Goal: Task Accomplishment & Management: Complete application form

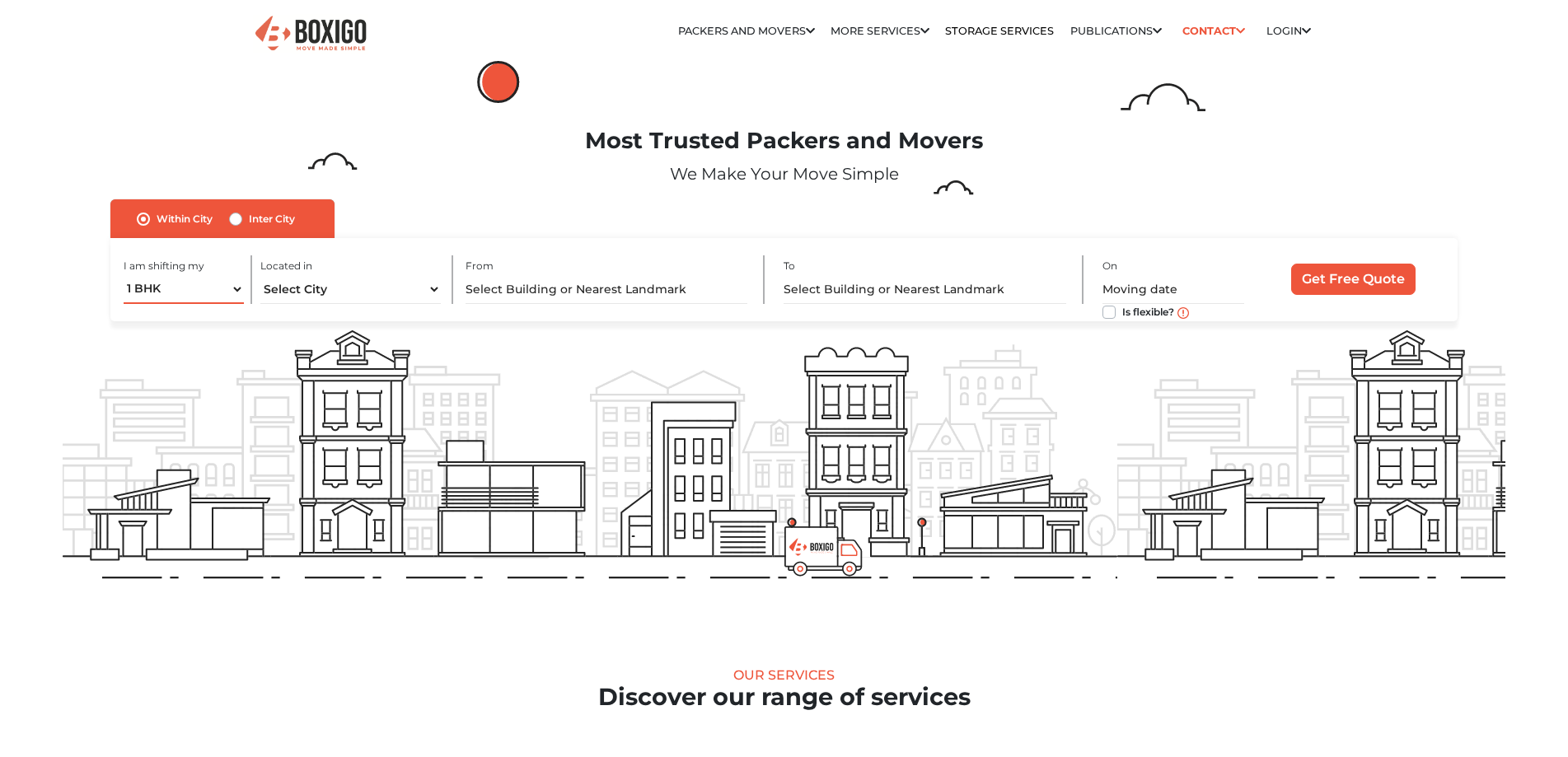
click at [180, 285] on div "I am shifting my 1 BHK 2 BHK 3 BHK 3 + BHK FEW ITEMS" at bounding box center [188, 279] width 128 height 49
click at [185, 286] on div "1 BHK 1 BHK 2 BHK 3 BHK 3 + BHK FEW ITEMS" at bounding box center [184, 292] width 120 height 35
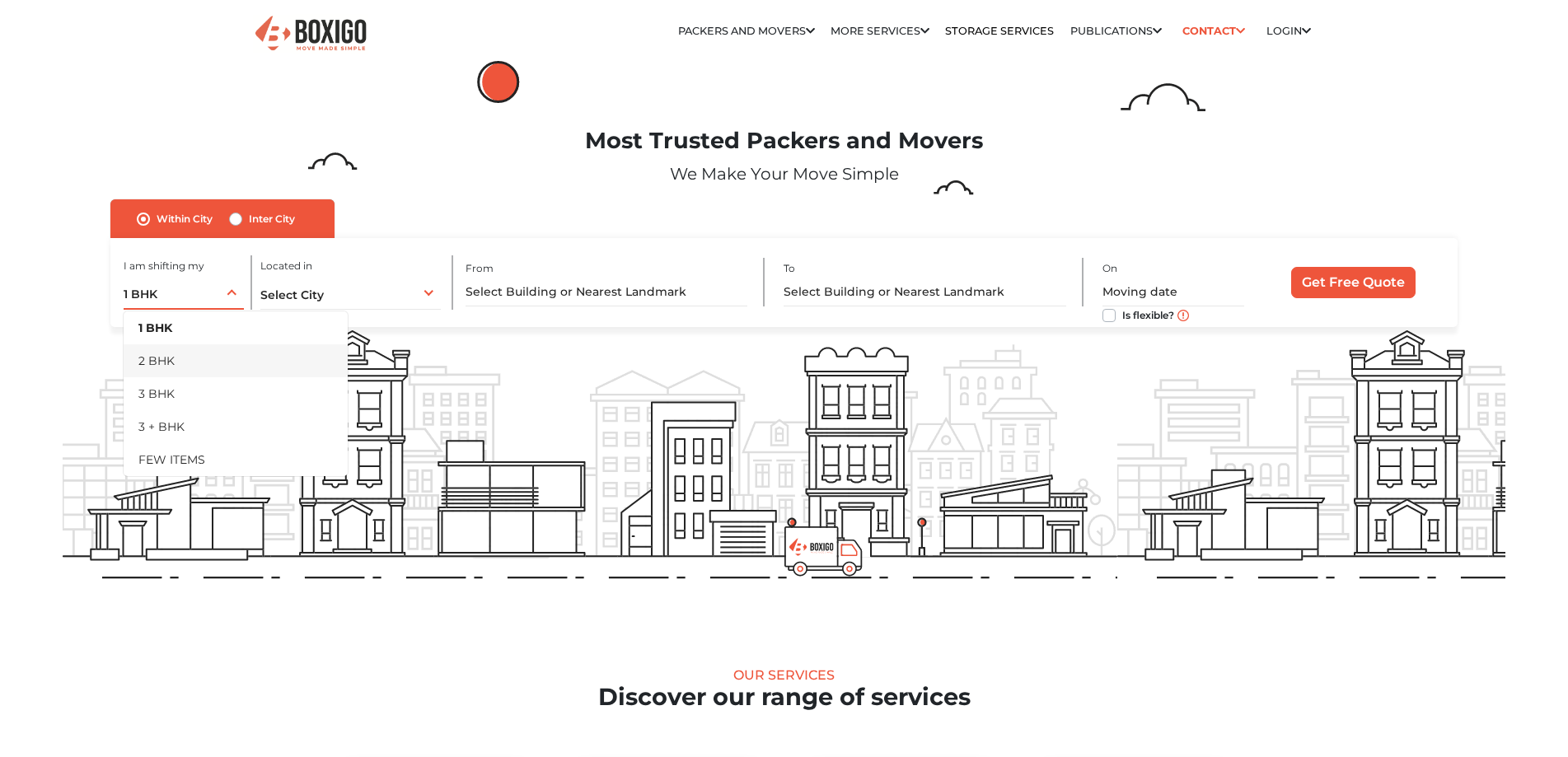
click at [192, 348] on li "2 BHK" at bounding box center [236, 361] width 224 height 33
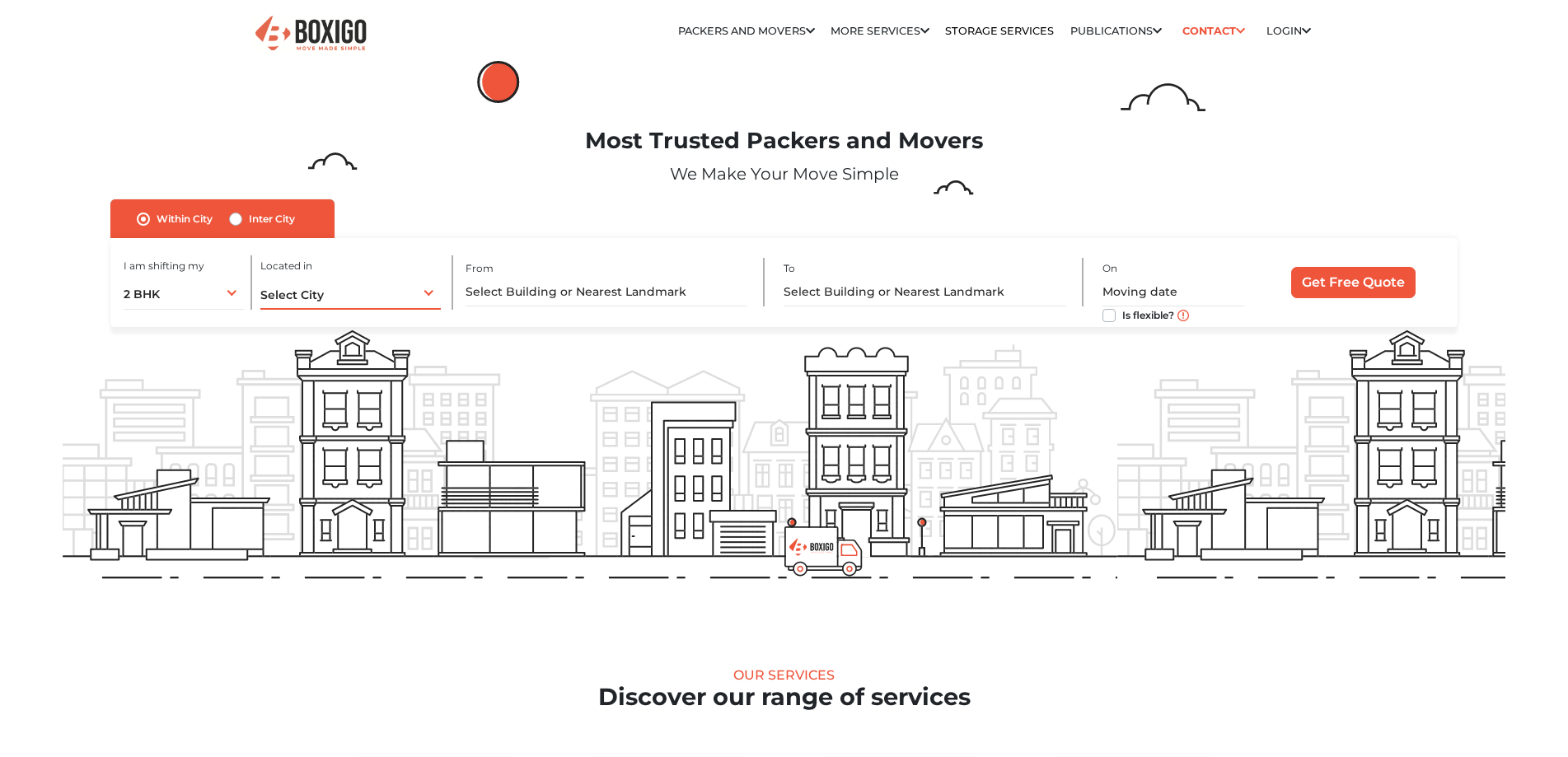
click at [312, 290] on span "Select City" at bounding box center [292, 295] width 63 height 15
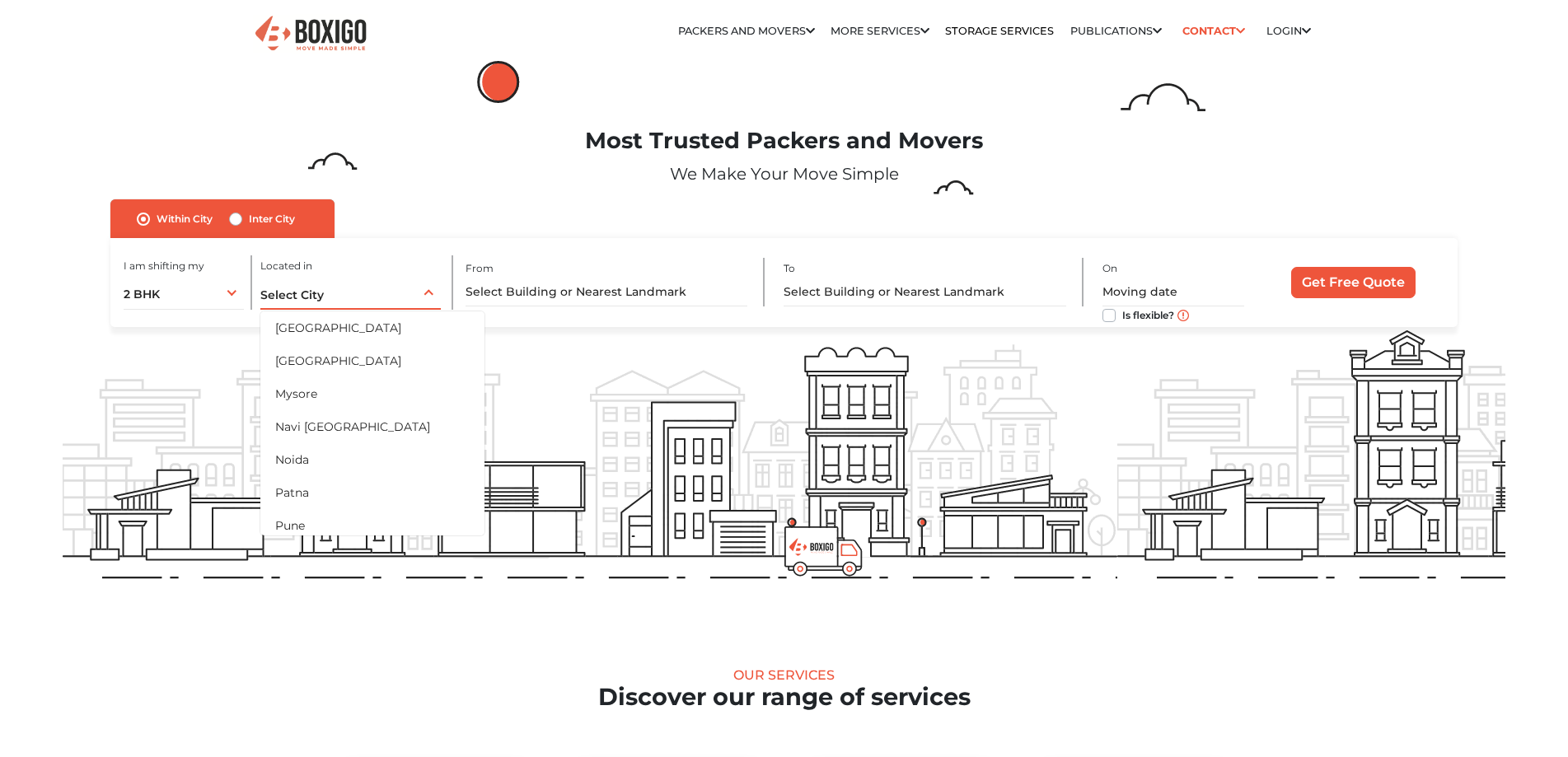
scroll to position [742, 0]
click at [337, 445] on li "Pune" at bounding box center [373, 443] width 224 height 33
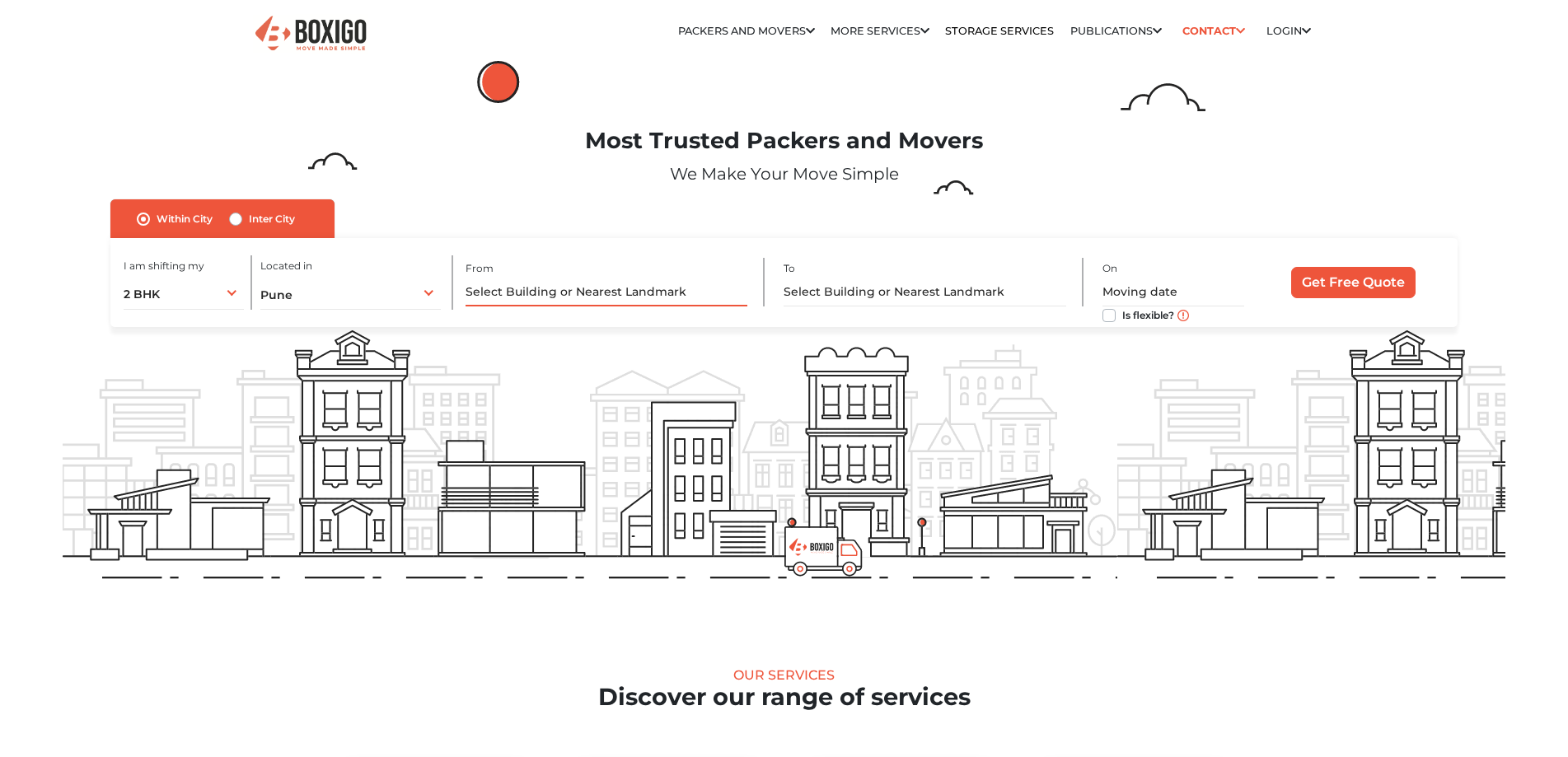
click at [558, 296] on input "text" at bounding box center [607, 292] width 282 height 29
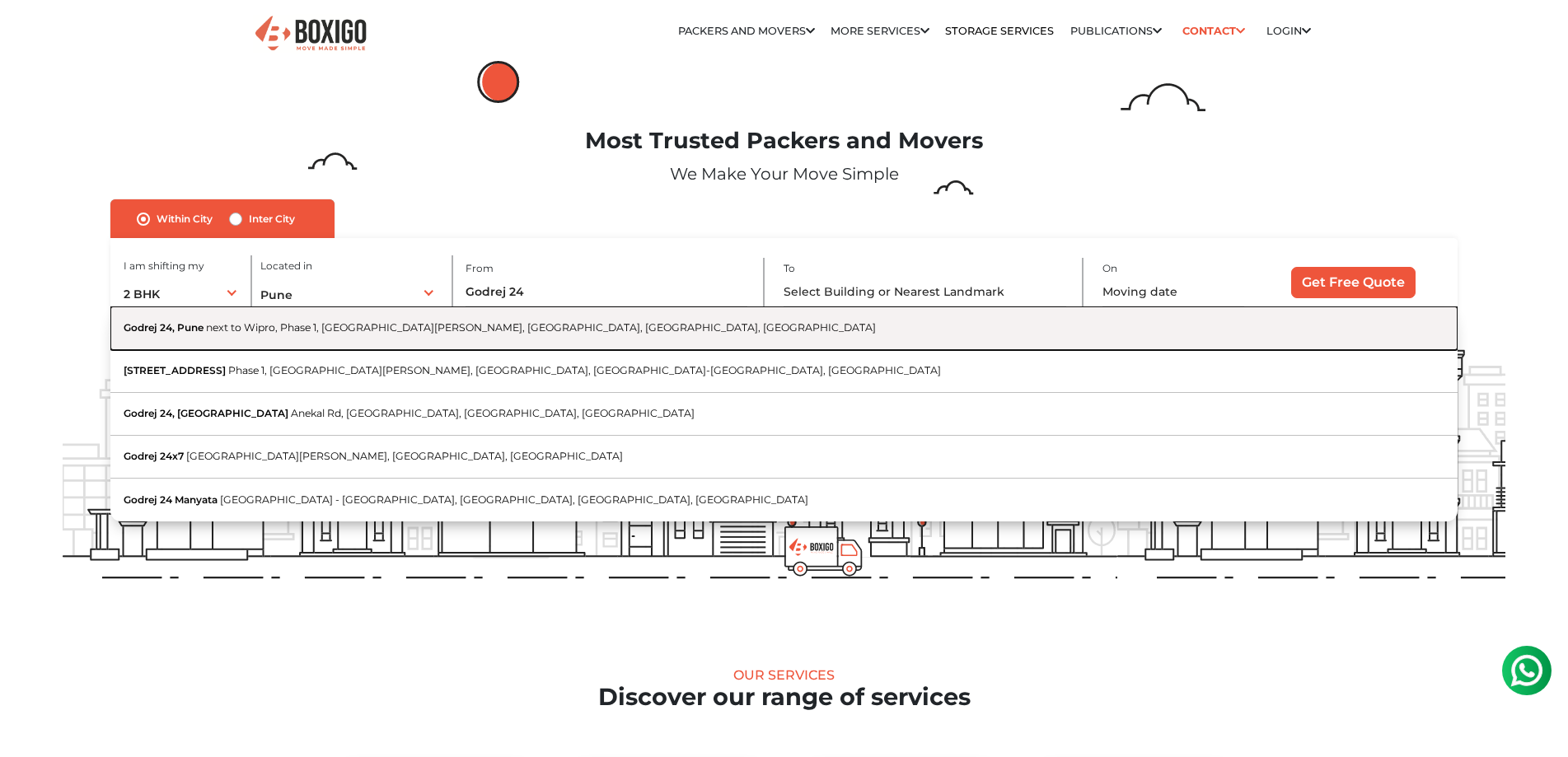
click at [308, 325] on span "next to Wipro, Phase 1, [GEOGRAPHIC_DATA][PERSON_NAME], [GEOGRAPHIC_DATA], [GEO…" at bounding box center [541, 327] width 670 height 12
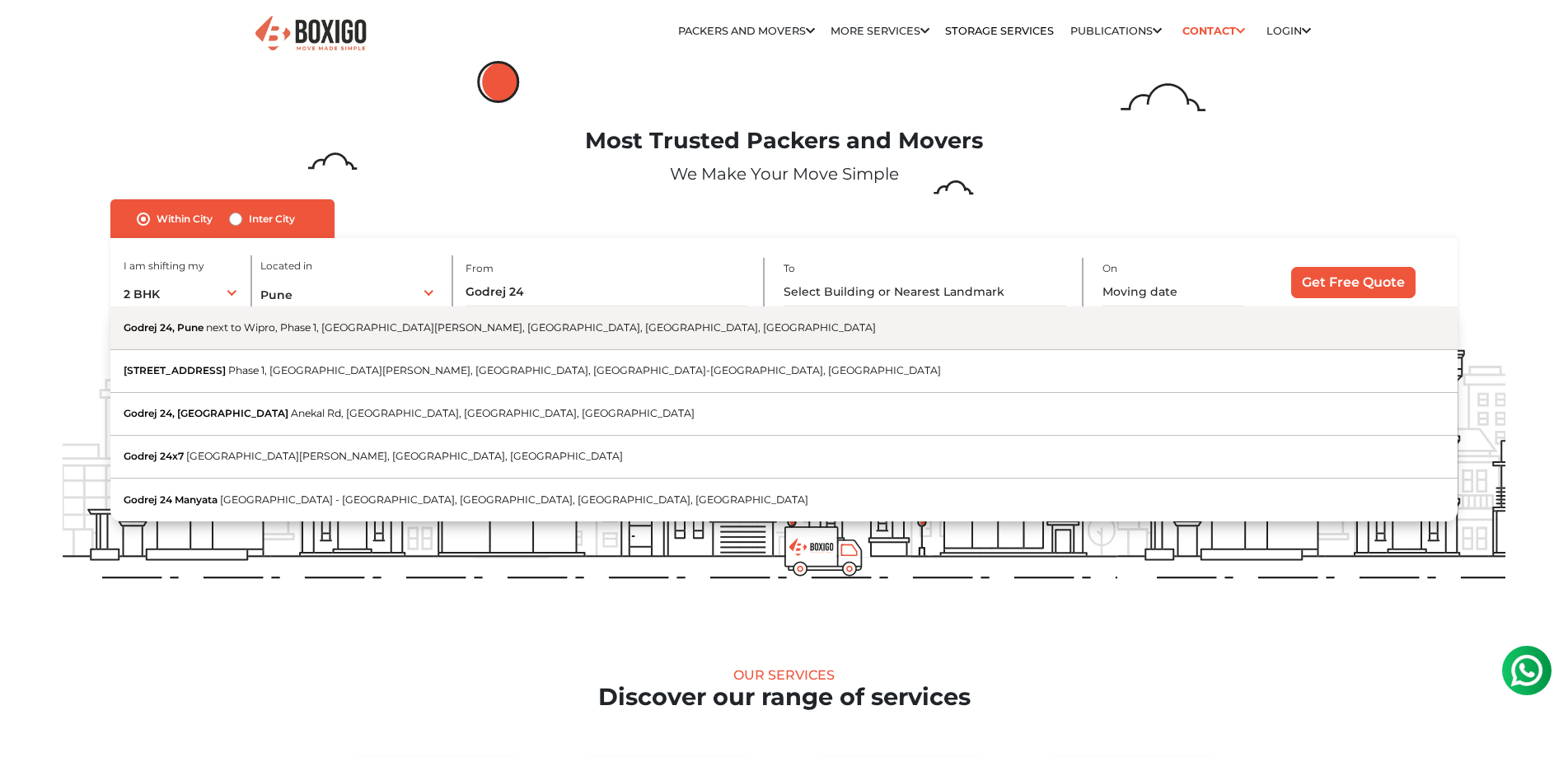
type input "Godrej 24, Pune, next to Wipro, Phase 1, [GEOGRAPHIC_DATA][PERSON_NAME], [GEOGR…"
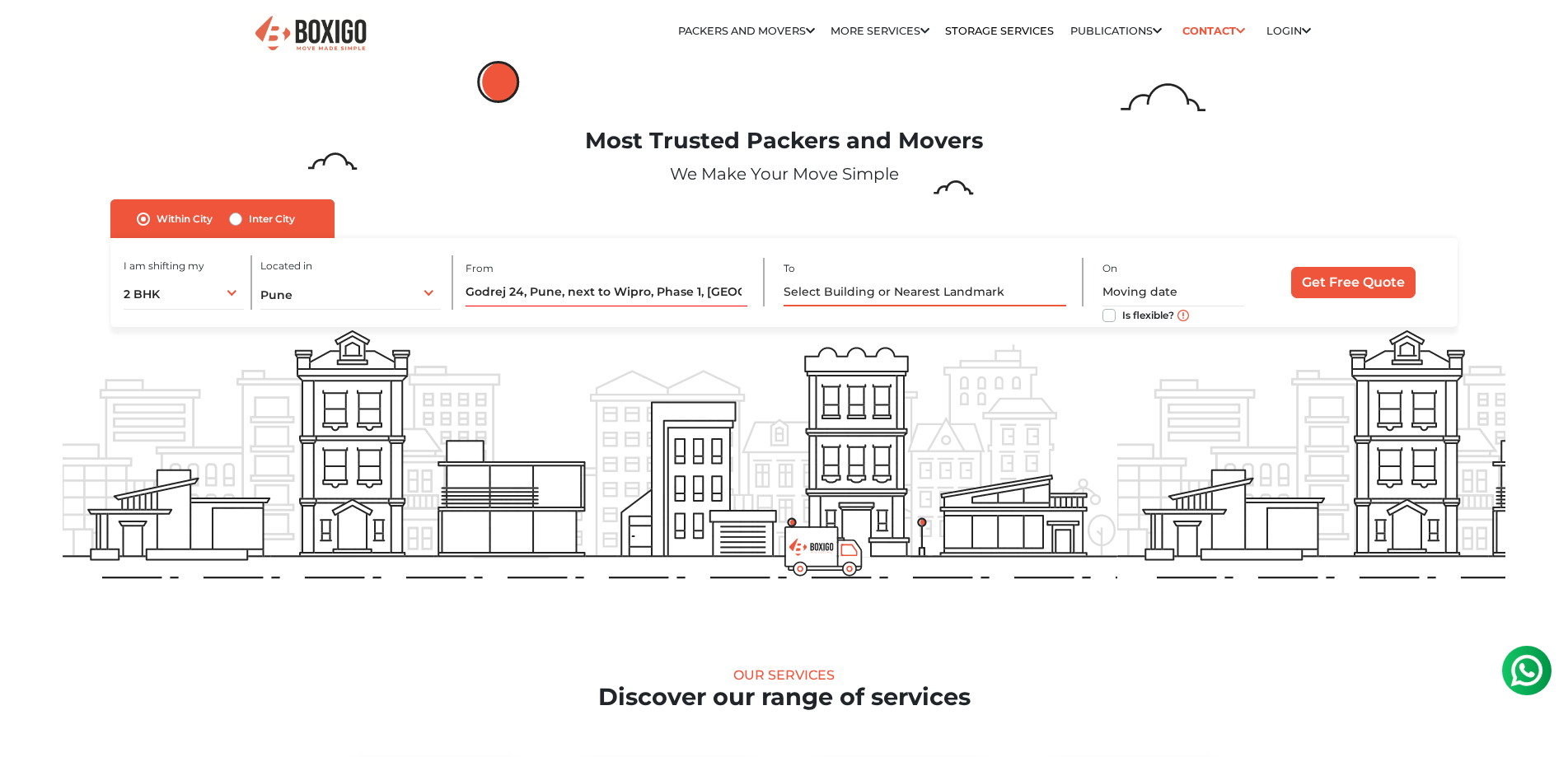
click at [825, 291] on input "text" at bounding box center [925, 292] width 282 height 29
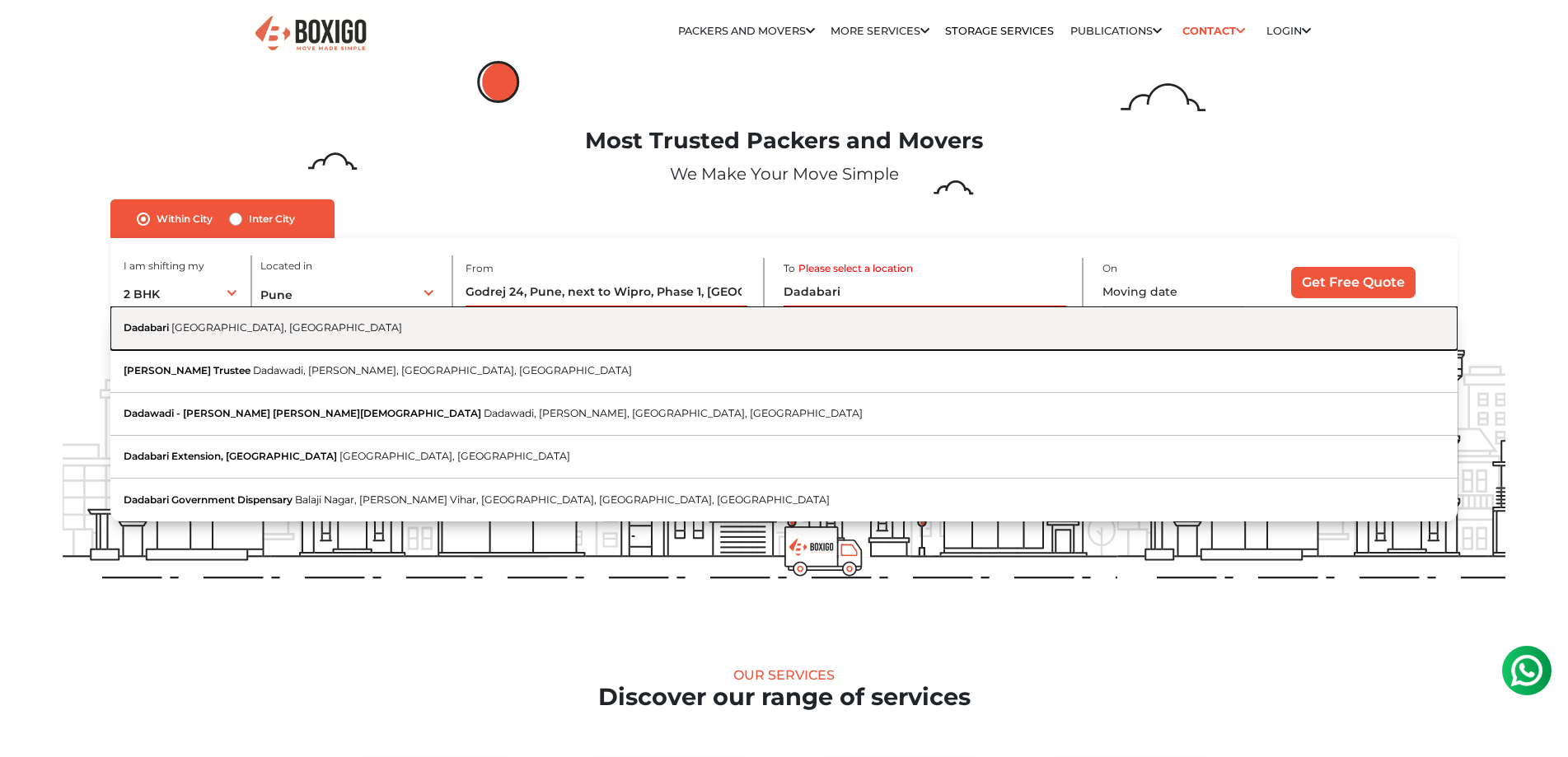
click at [242, 347] on button "[GEOGRAPHIC_DATA], [GEOGRAPHIC_DATA]" at bounding box center [784, 328] width 1348 height 43
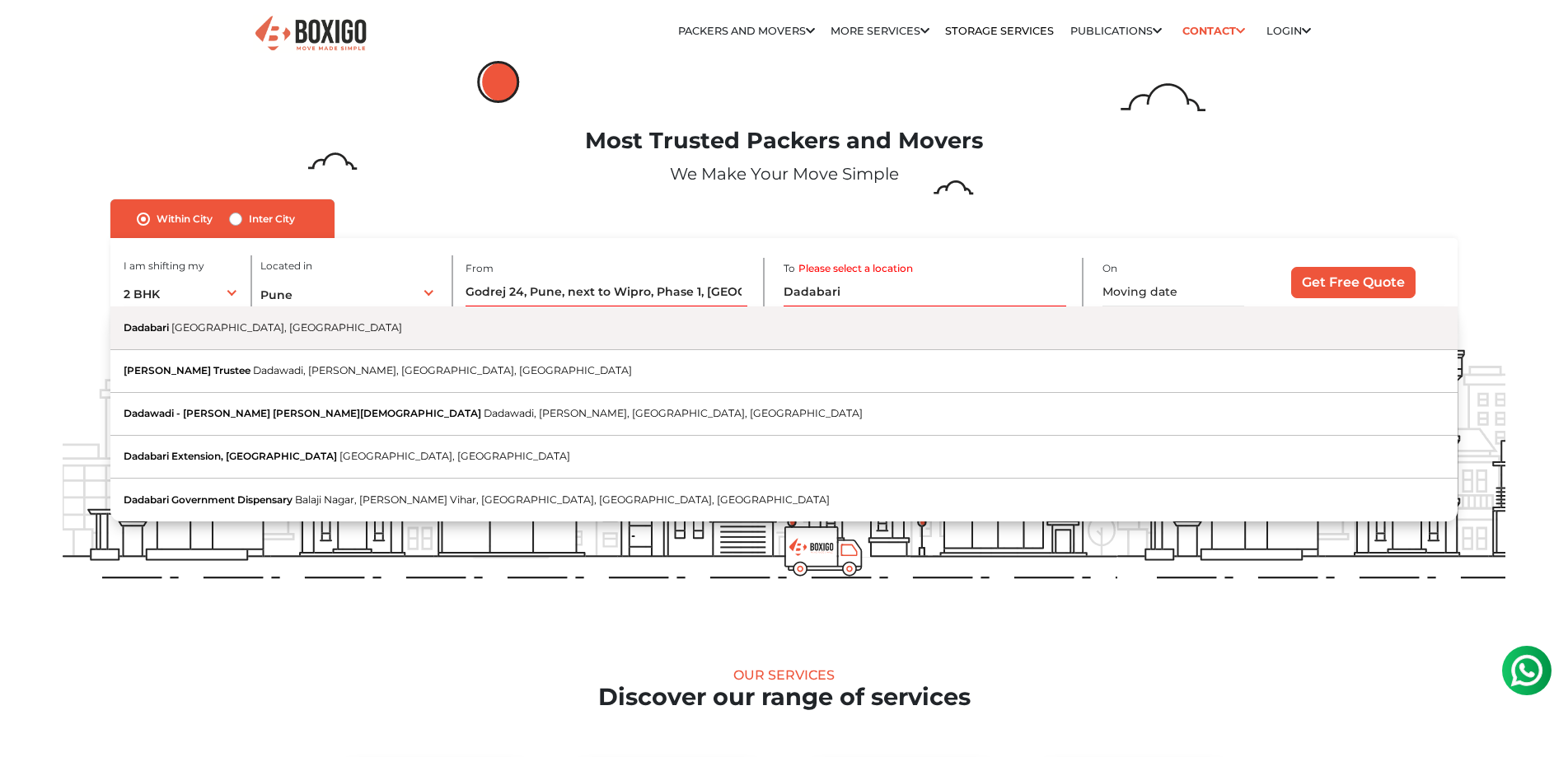
type input "[GEOGRAPHIC_DATA], [GEOGRAPHIC_DATA], [GEOGRAPHIC_DATA]"
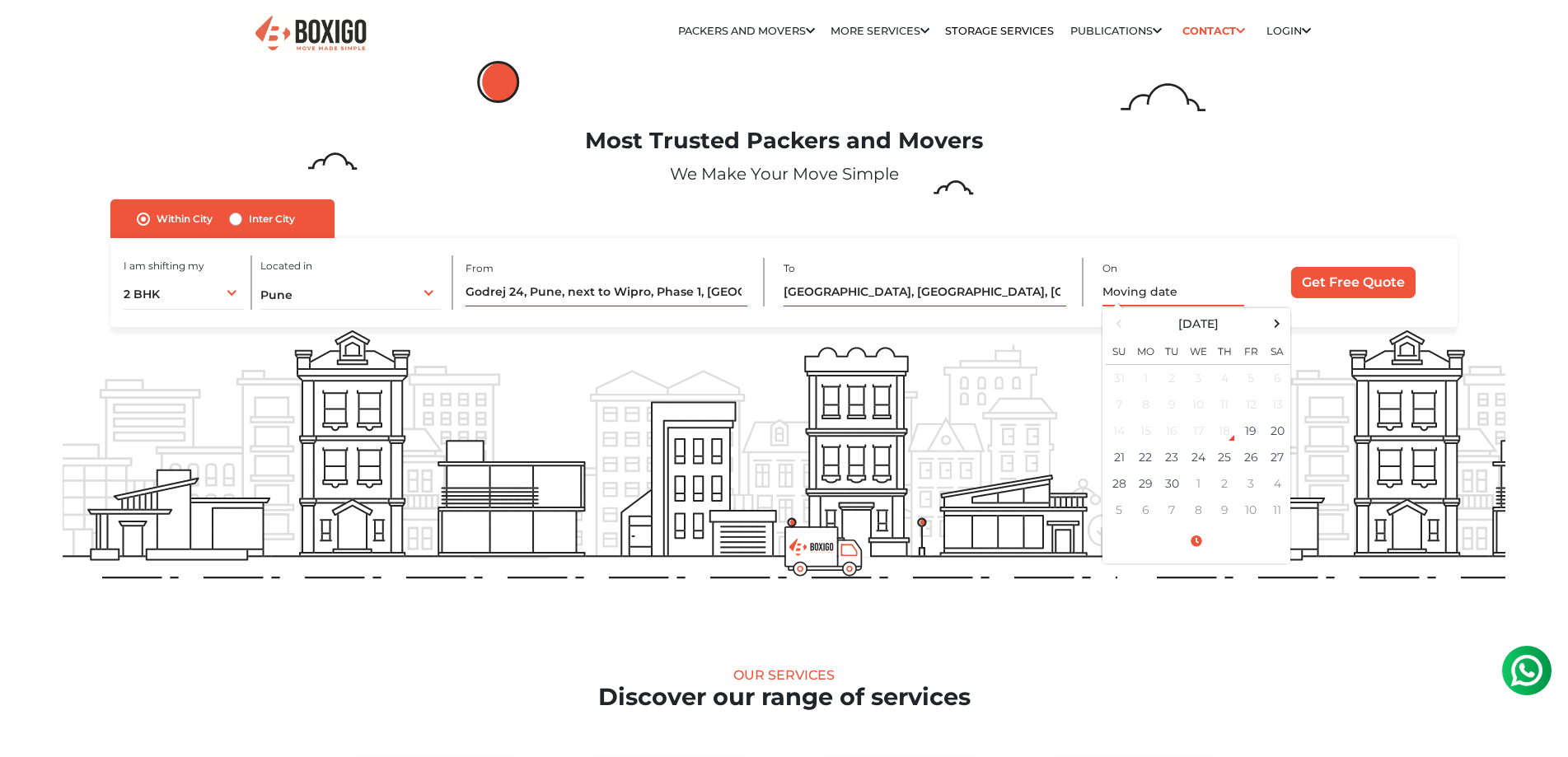
click at [1174, 290] on input "text" at bounding box center [1173, 292] width 142 height 29
click at [1248, 457] on td "26" at bounding box center [1251, 457] width 26 height 26
type input "[DATE] 12:00 AM"
click at [1231, 214] on div "Within City Inter City I am shifting my 1 BHK 2 BHK 3 BHK 3 + BHK FEW ITEMS 2 B…" at bounding box center [784, 262] width 1348 height 127
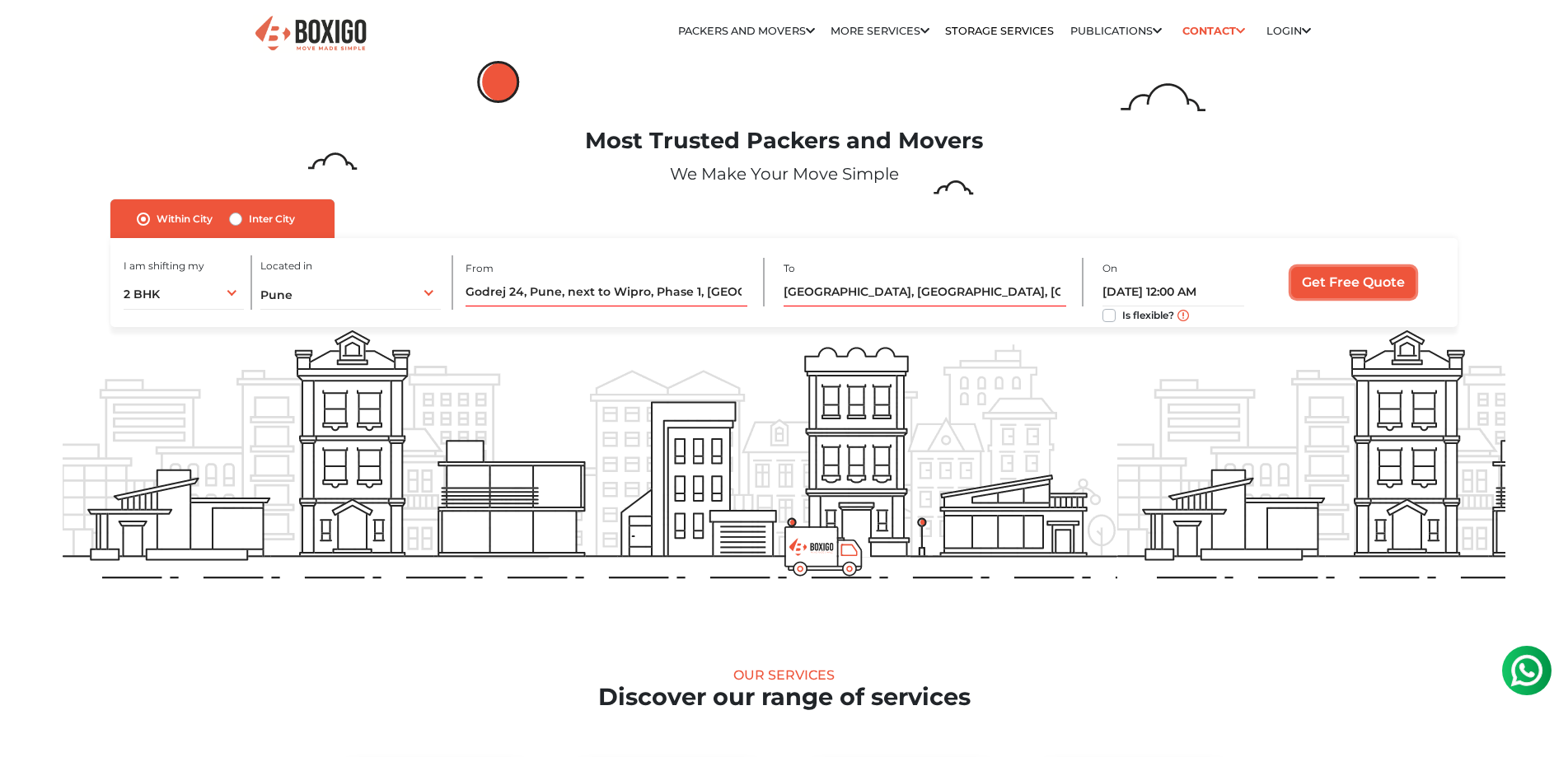
click at [1342, 277] on input "Get Free Quote" at bounding box center [1354, 282] width 125 height 32
click at [971, 295] on input "[GEOGRAPHIC_DATA], [GEOGRAPHIC_DATA], [GEOGRAPHIC_DATA]" at bounding box center [925, 292] width 282 height 29
click at [578, 302] on input "Godrej 24, Pune, next to Wipro, Phase 1, [GEOGRAPHIC_DATA][PERSON_NAME], [GEOGR…" at bounding box center [607, 292] width 282 height 29
click at [881, 298] on input "[GEOGRAPHIC_DATA], [GEOGRAPHIC_DATA], [GEOGRAPHIC_DATA]" at bounding box center [925, 292] width 282 height 29
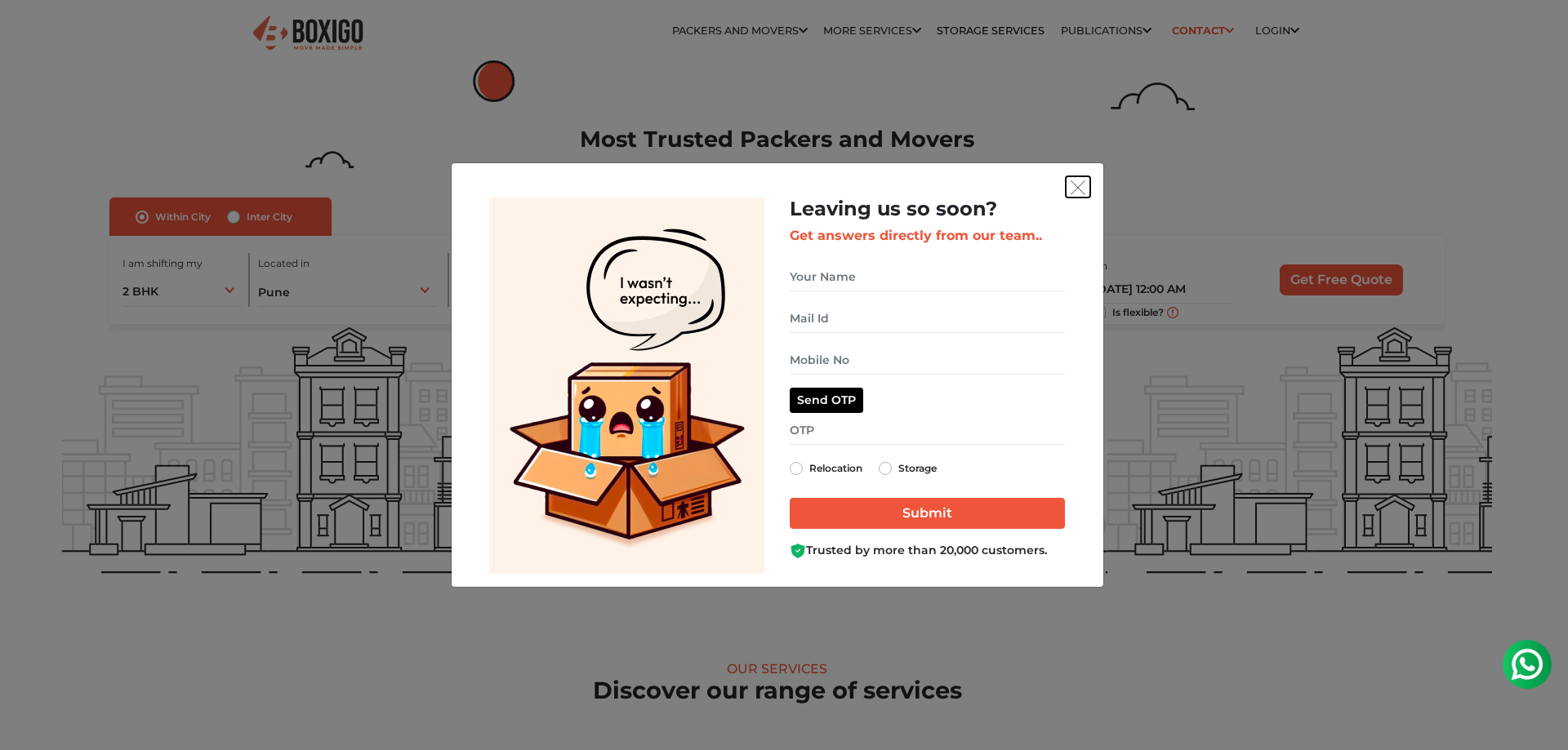
click at [1074, 182] on img "get free quote dialog" at bounding box center [1077, 187] width 14 height 14
